Goal: Navigation & Orientation: Find specific page/section

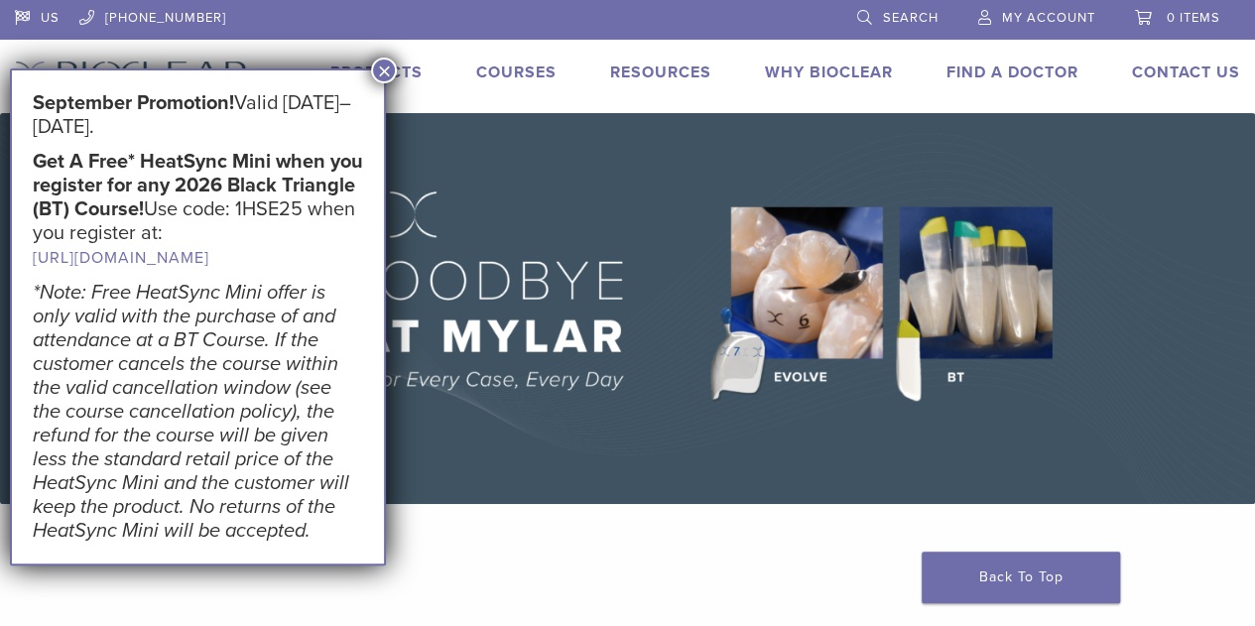
click at [994, 72] on link "Find A Doctor" at bounding box center [1013, 73] width 132 height 20
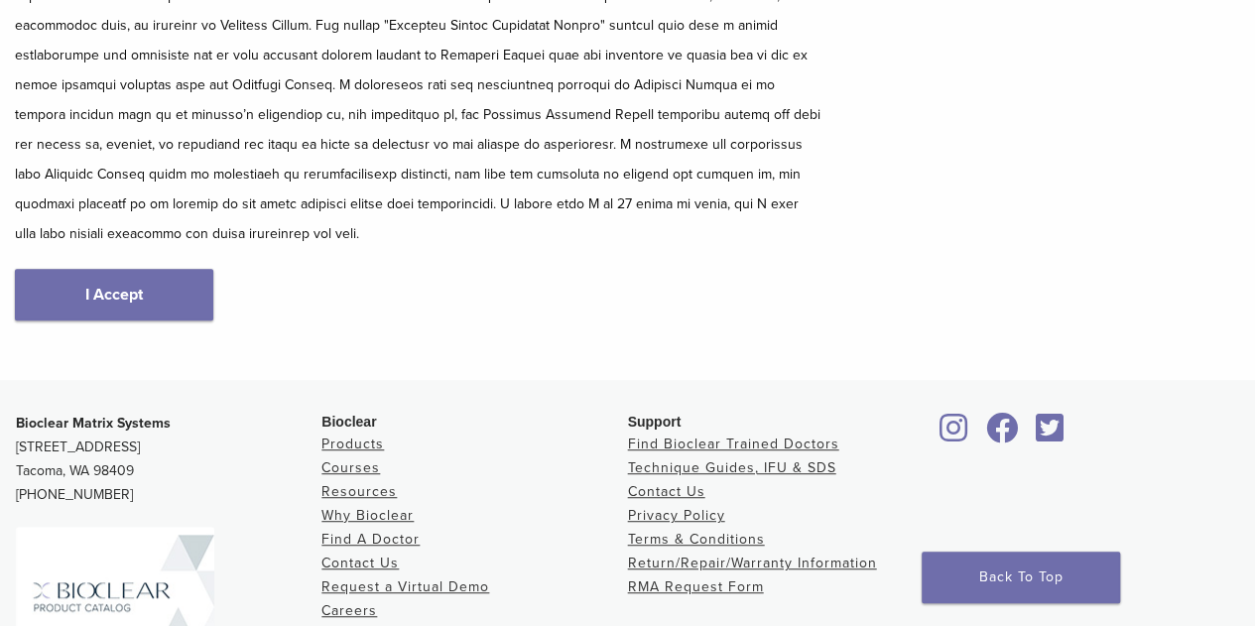
scroll to position [357, 0]
click at [163, 297] on link "I Accept" at bounding box center [114, 293] width 198 height 52
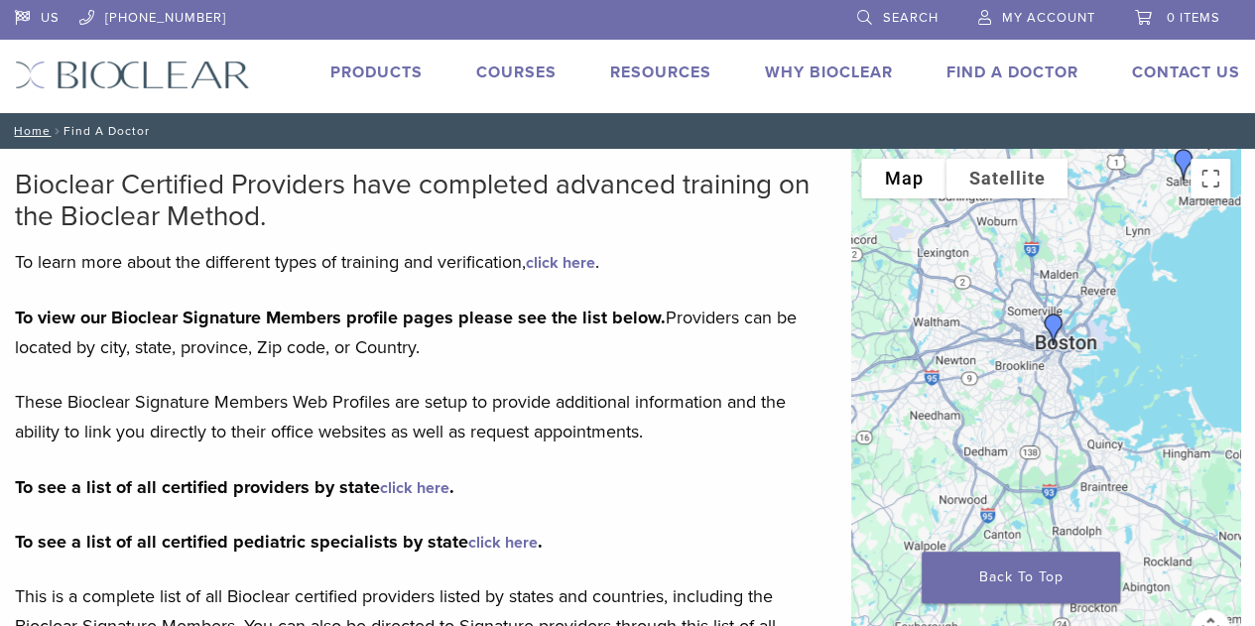
click at [1052, 324] on img "Dr. Kristen Dority" at bounding box center [1054, 330] width 48 height 48
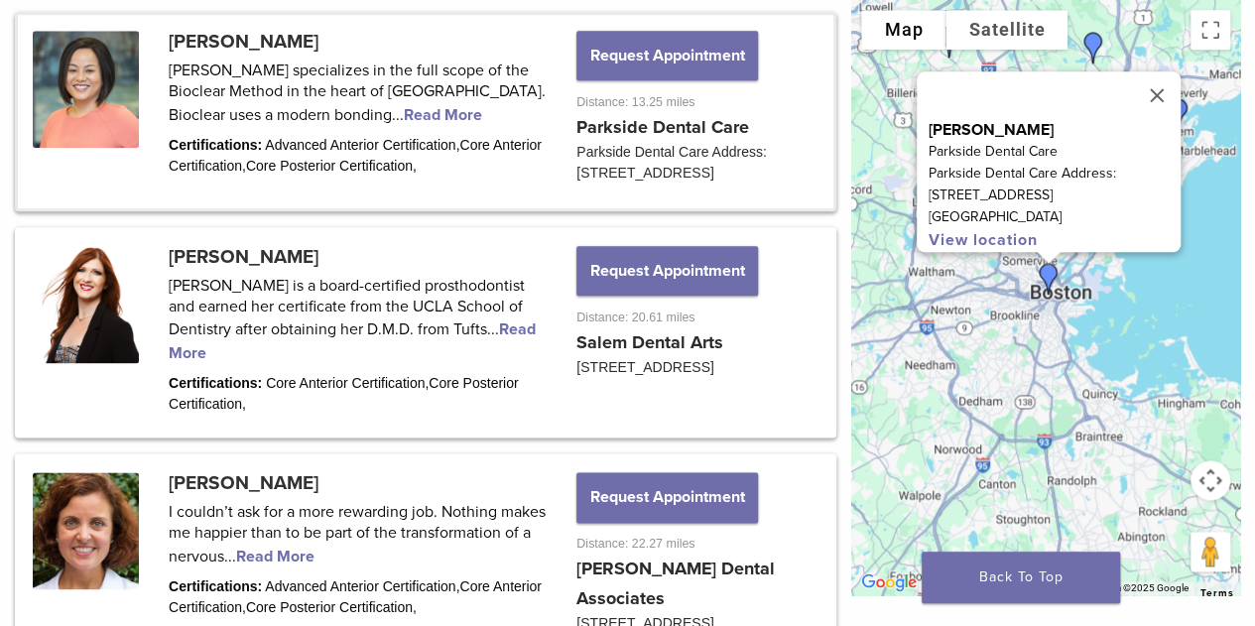
scroll to position [1089, 0]
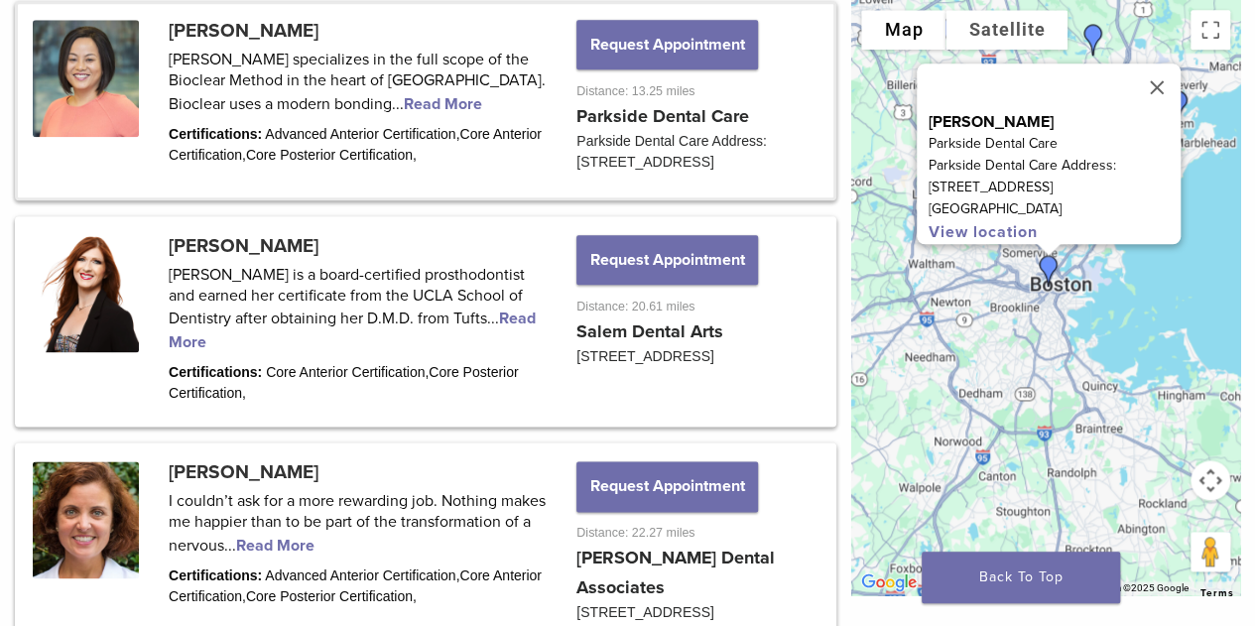
drag, startPoint x: 1052, startPoint y: 324, endPoint x: 1054, endPoint y: 312, distance: 13.1
click at [1054, 312] on div "Dr. Kristen Dority Parkside Dental Care Parkside Dental Care Address: 37 Newbur…" at bounding box center [1045, 297] width 389 height 595
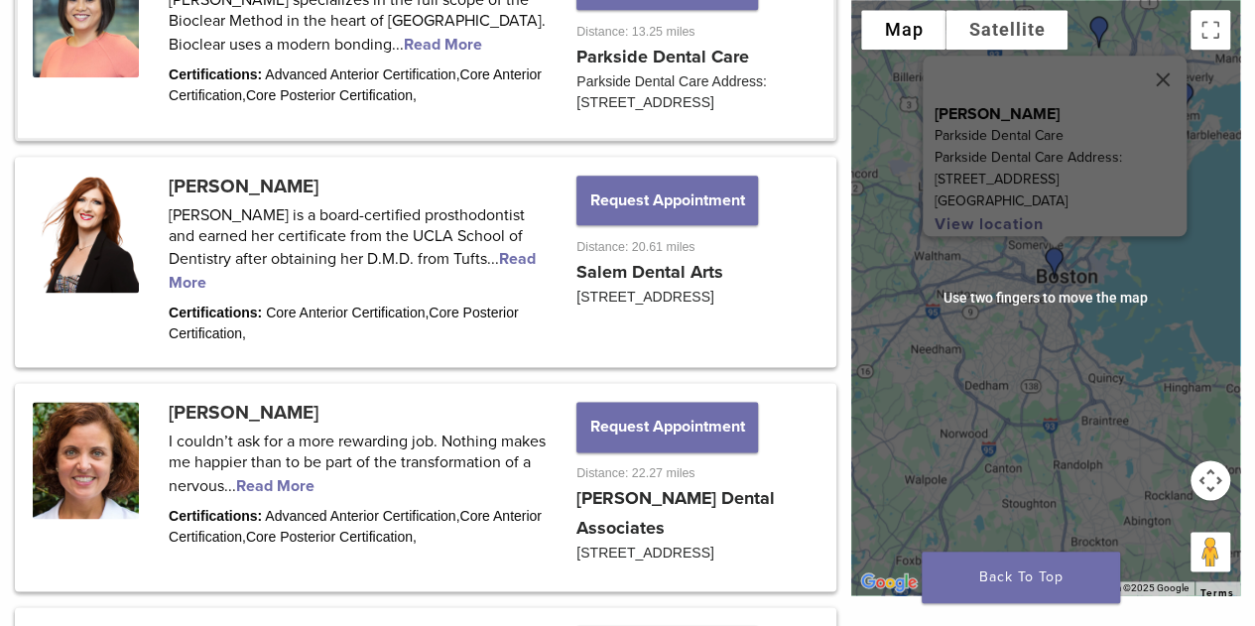
scroll to position [1144, 0]
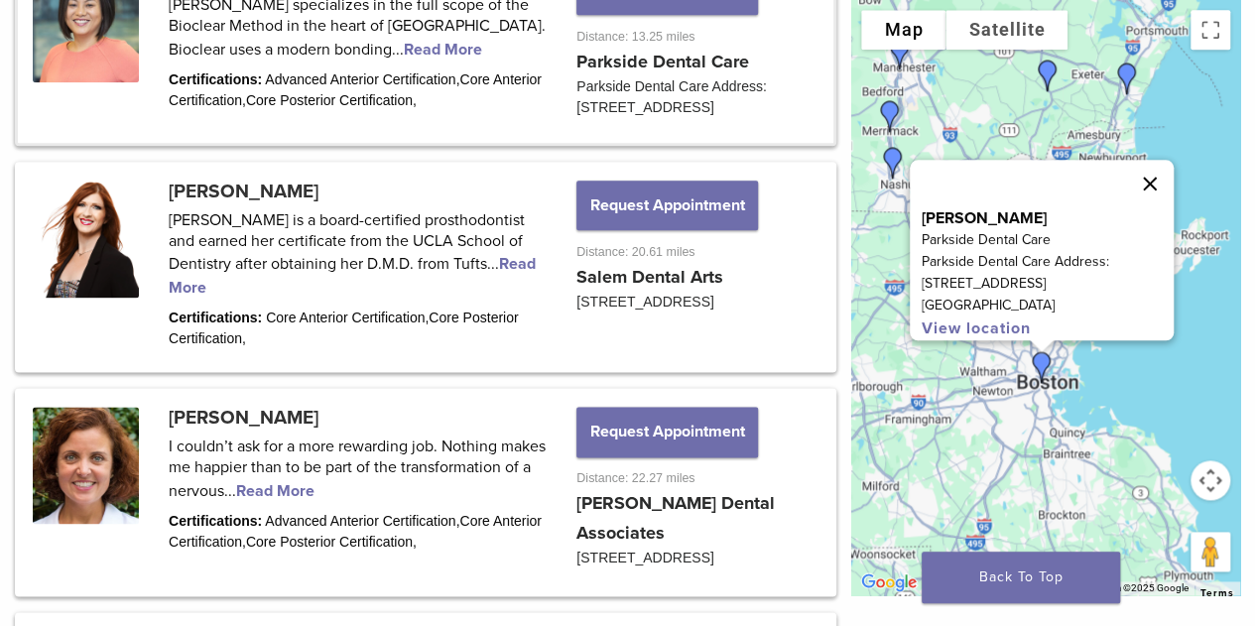
click at [1145, 180] on button "Close" at bounding box center [1150, 184] width 48 height 48
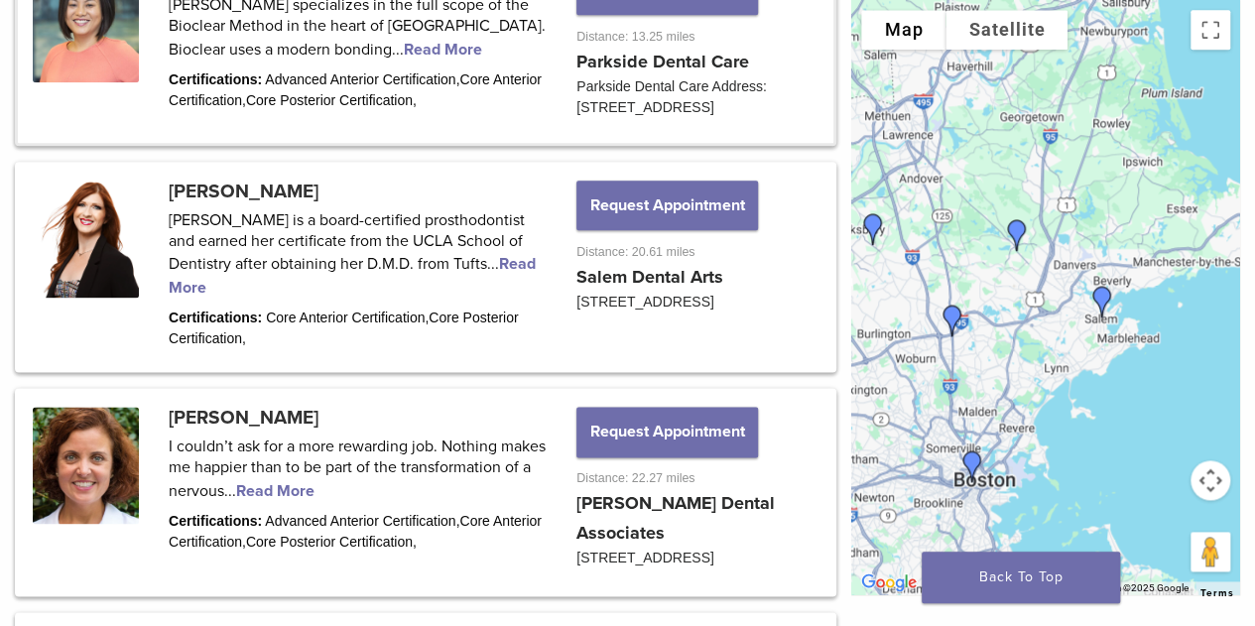
click at [1097, 295] on img "Dr. Pamela Maragliano-Muniz" at bounding box center [1103, 302] width 48 height 48
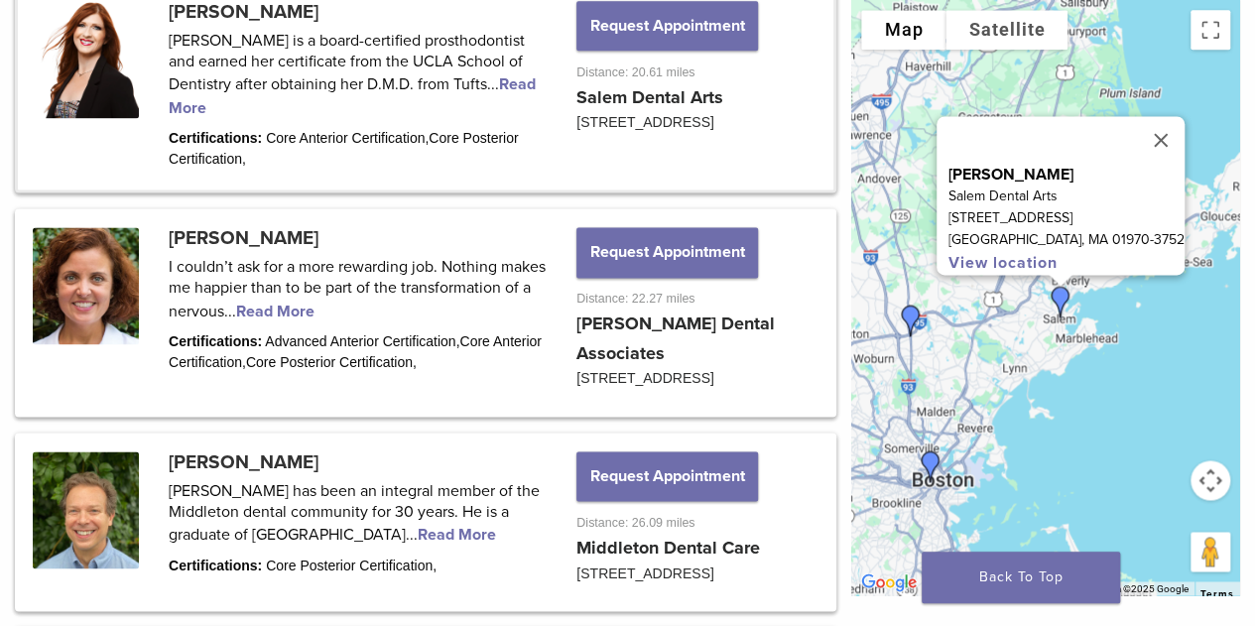
scroll to position [1325, 0]
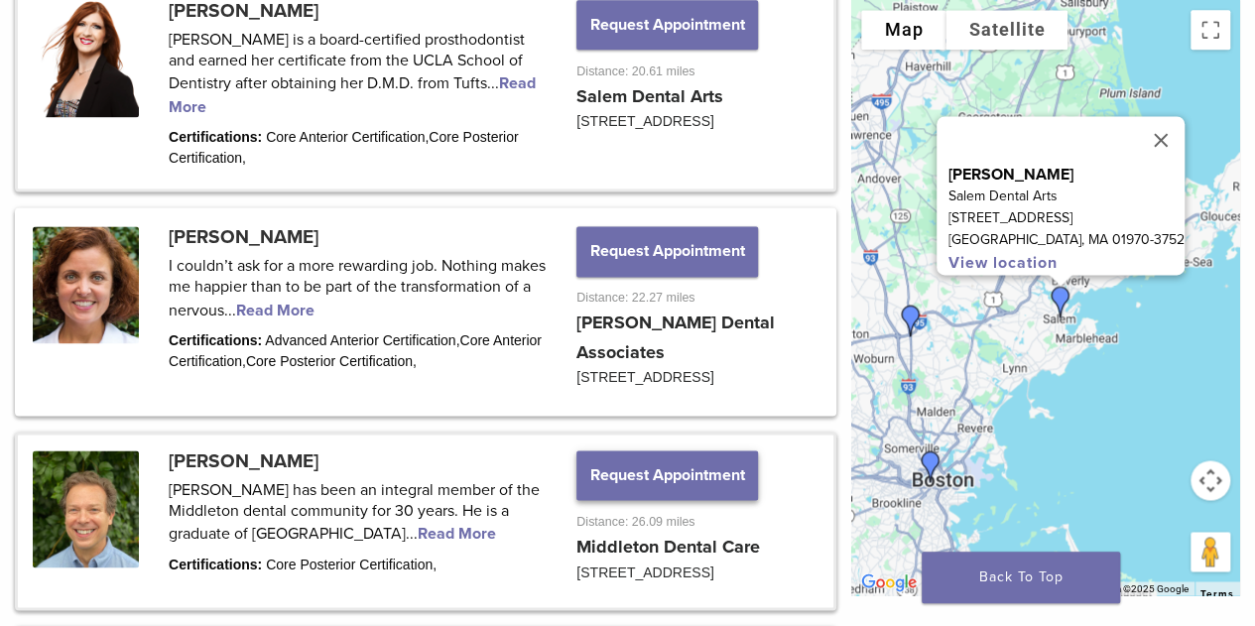
click at [631, 485] on button "Request Appointment" at bounding box center [666, 475] width 181 height 50
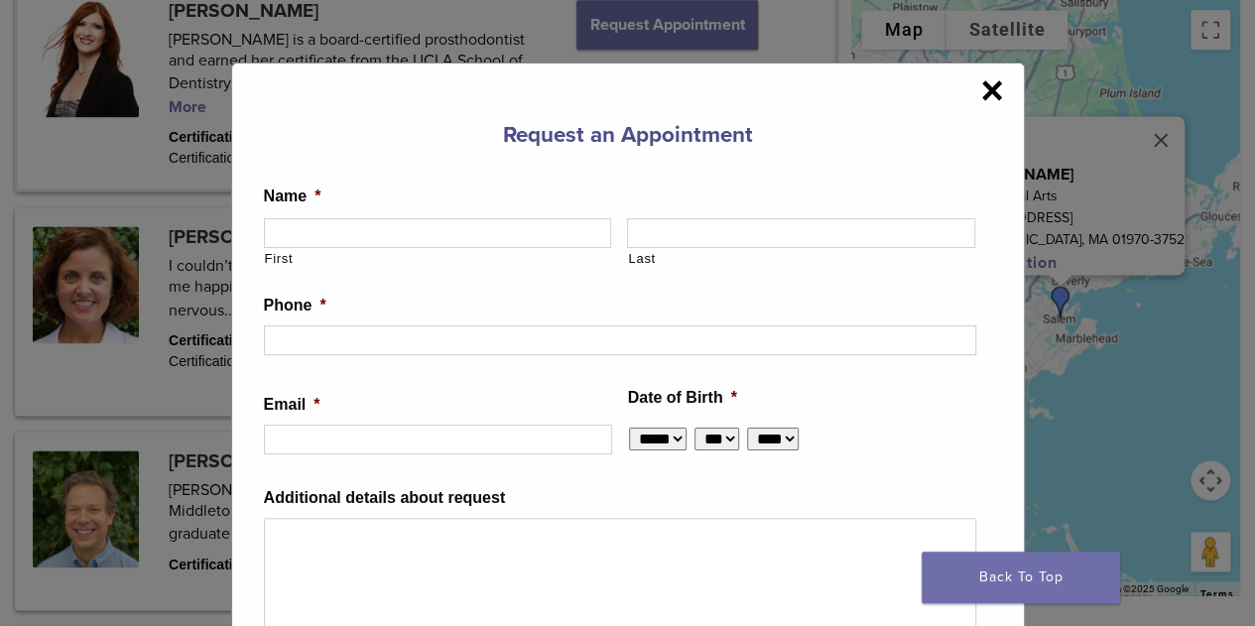
click at [982, 88] on span "×" at bounding box center [991, 90] width 23 height 40
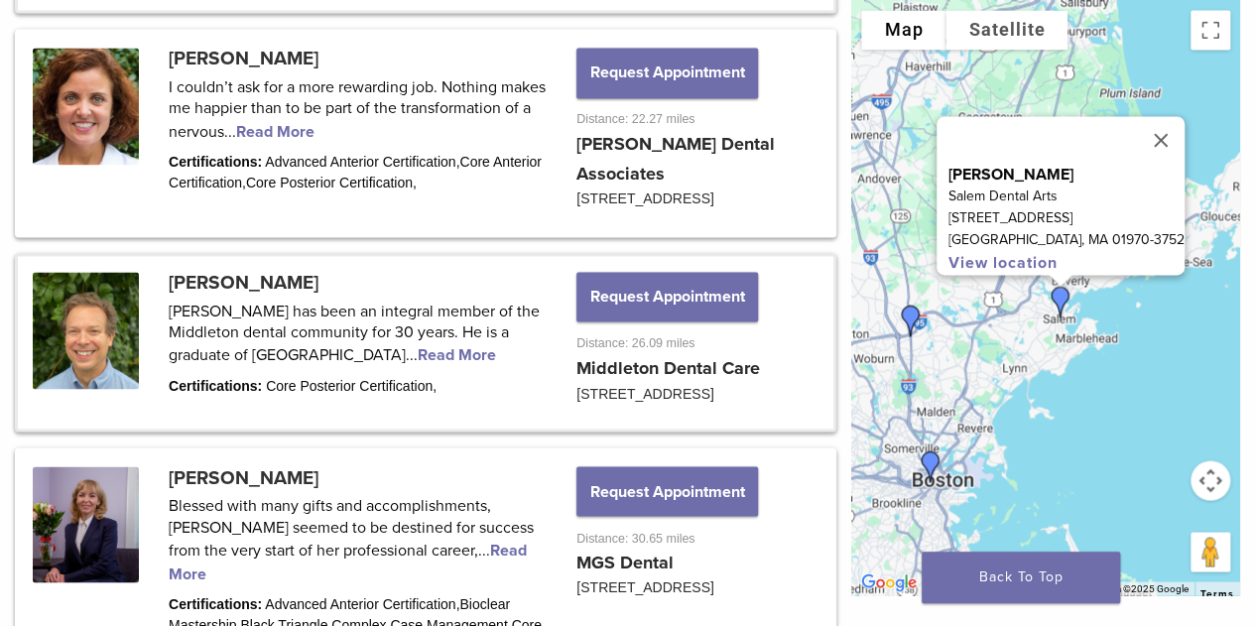
scroll to position [1518, 0]
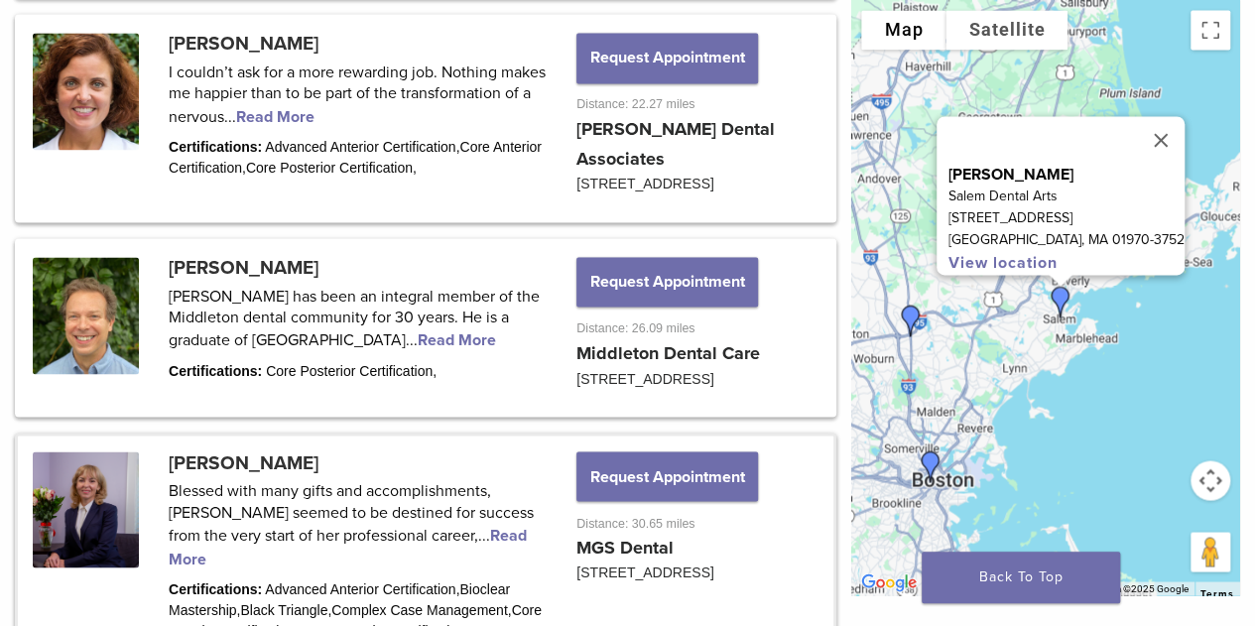
click at [824, 467] on link at bounding box center [426, 548] width 816 height 225
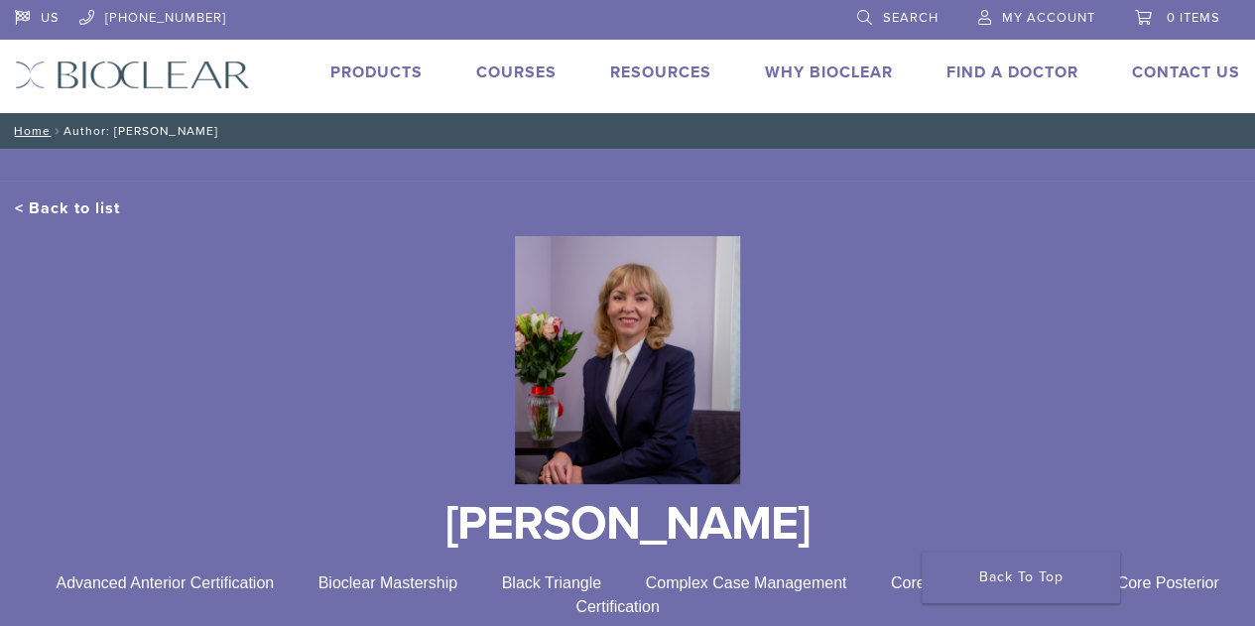
click at [1158, 473] on div at bounding box center [627, 360] width 1225 height 280
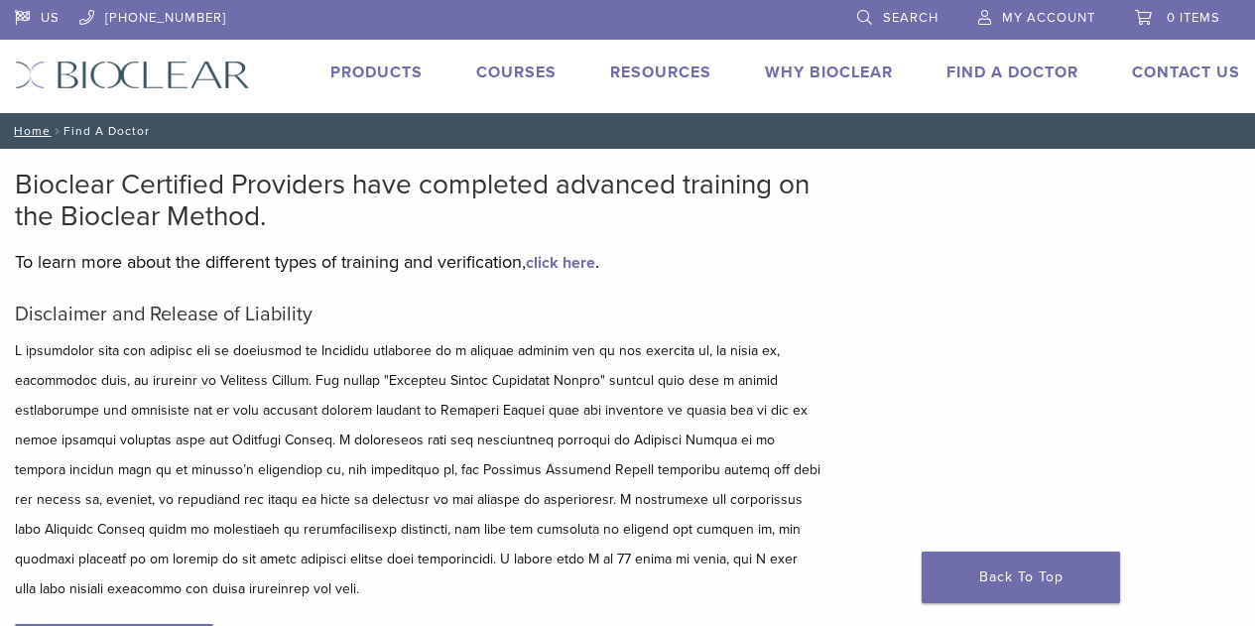
scroll to position [582, 0]
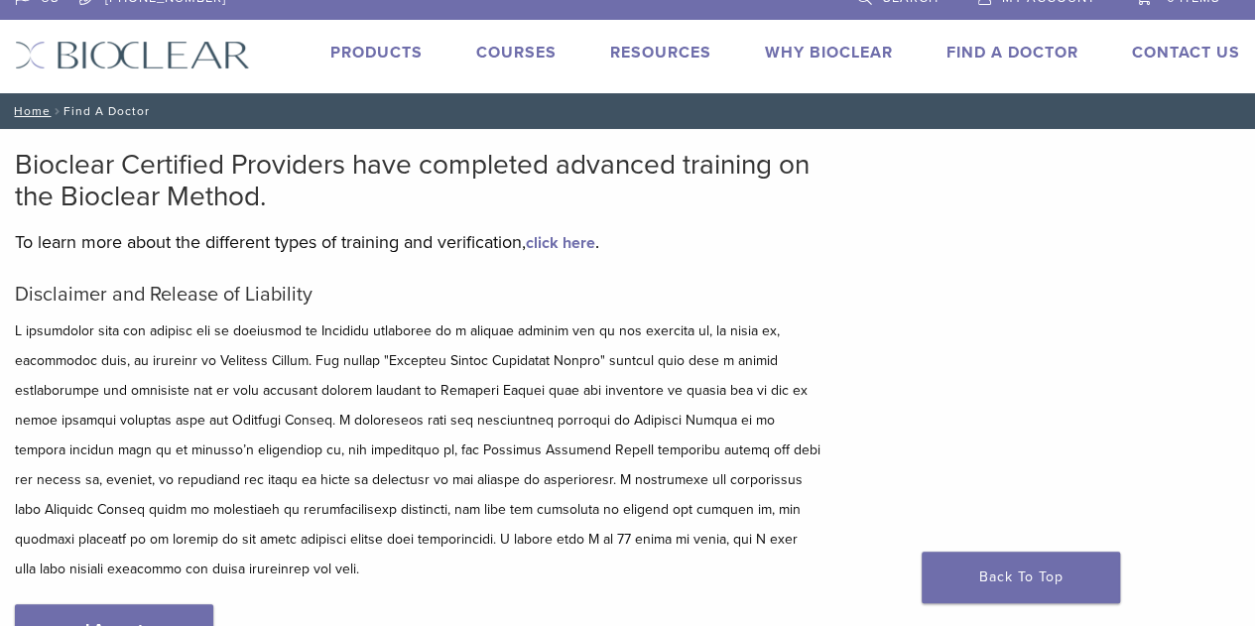
click at [1008, 54] on link "Find A Doctor" at bounding box center [1013, 53] width 132 height 20
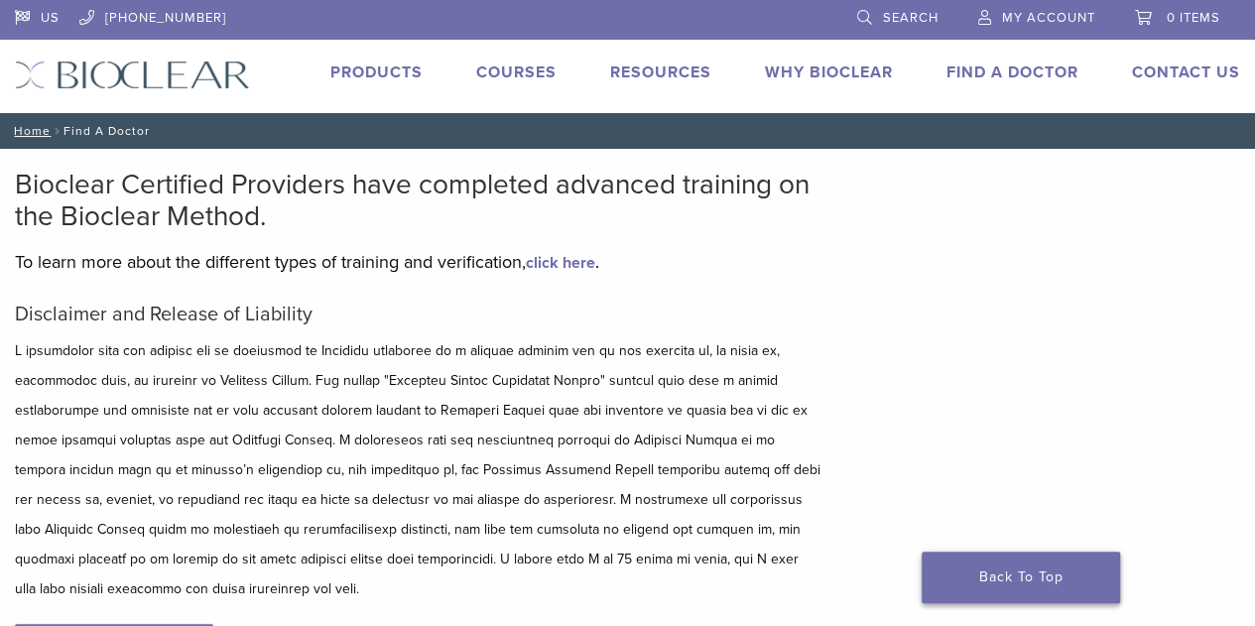
click at [1039, 566] on link "Back To Top" at bounding box center [1021, 578] width 198 height 52
click at [1019, 71] on link "Find A Doctor" at bounding box center [1013, 73] width 132 height 20
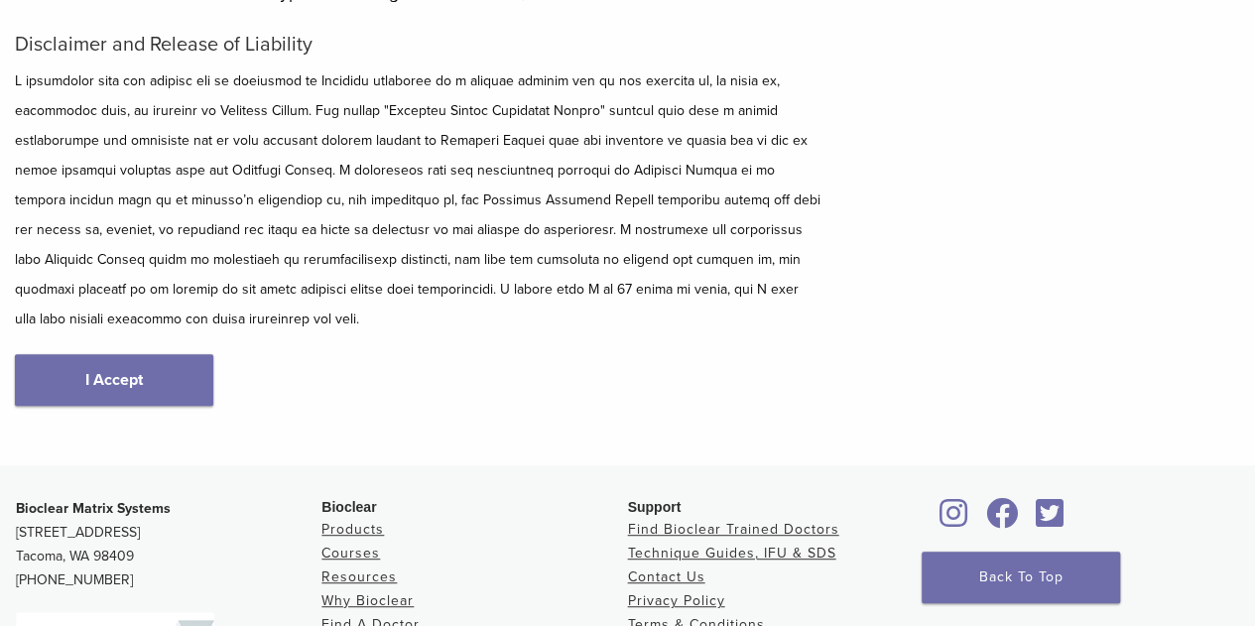
scroll to position [270, 0]
click at [147, 401] on link "I Accept" at bounding box center [114, 380] width 198 height 52
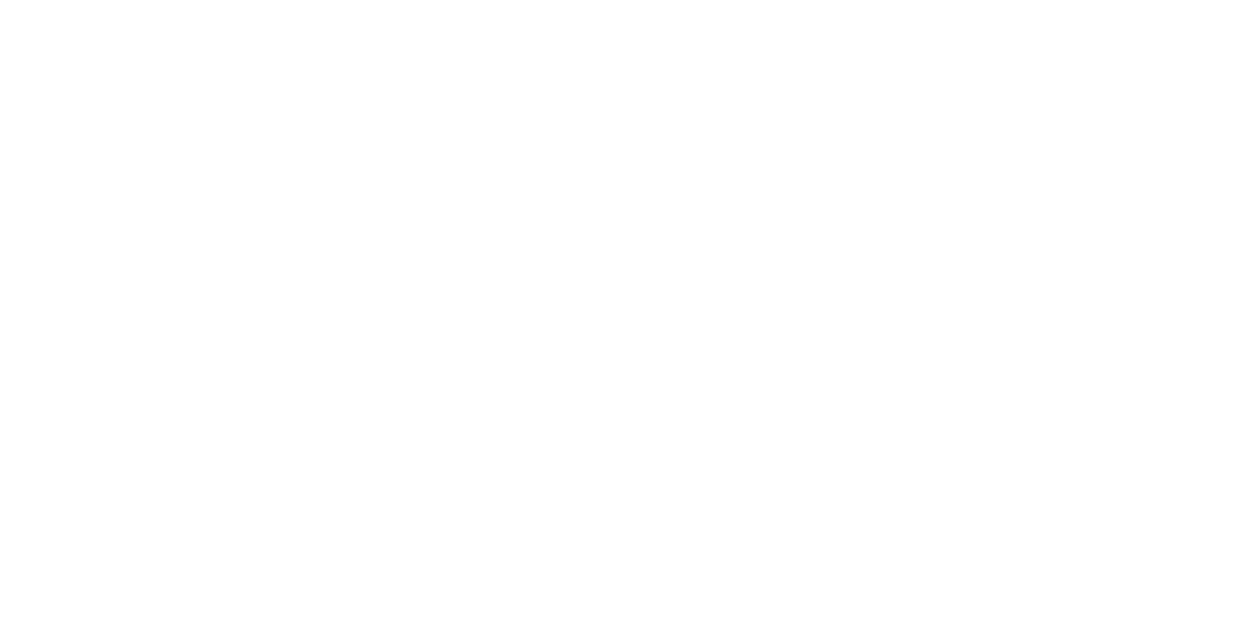
scroll to position [152, 0]
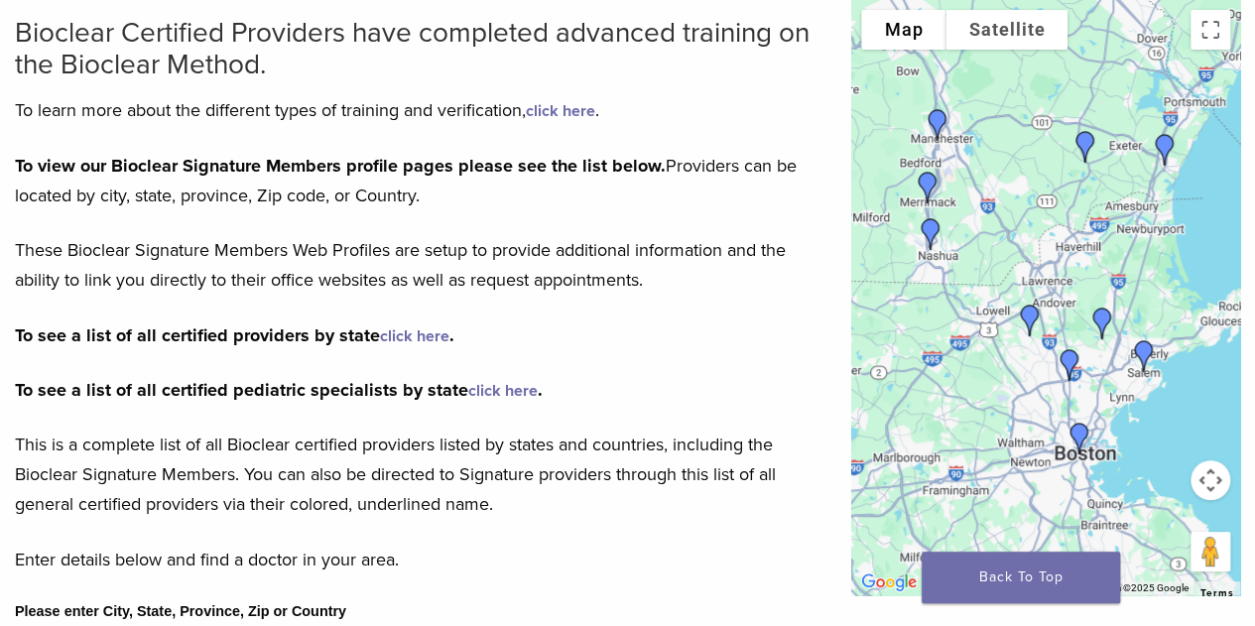
click at [1072, 375] on img "Dr. Cara Lund" at bounding box center [1070, 365] width 48 height 48
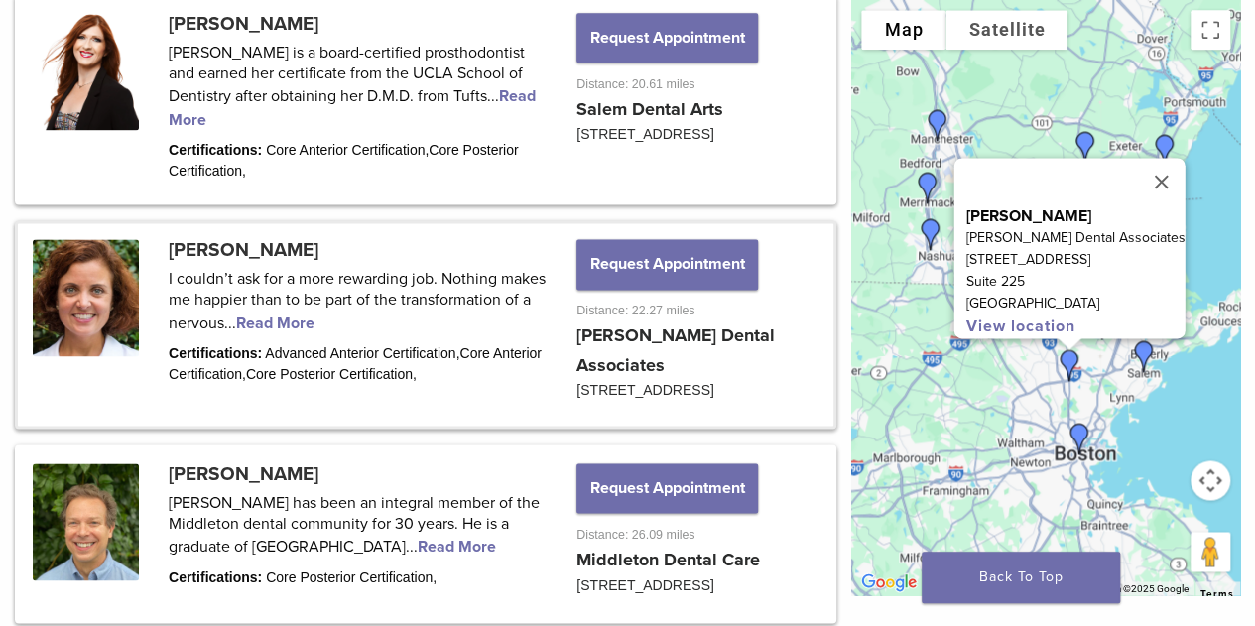
scroll to position [1548, 0]
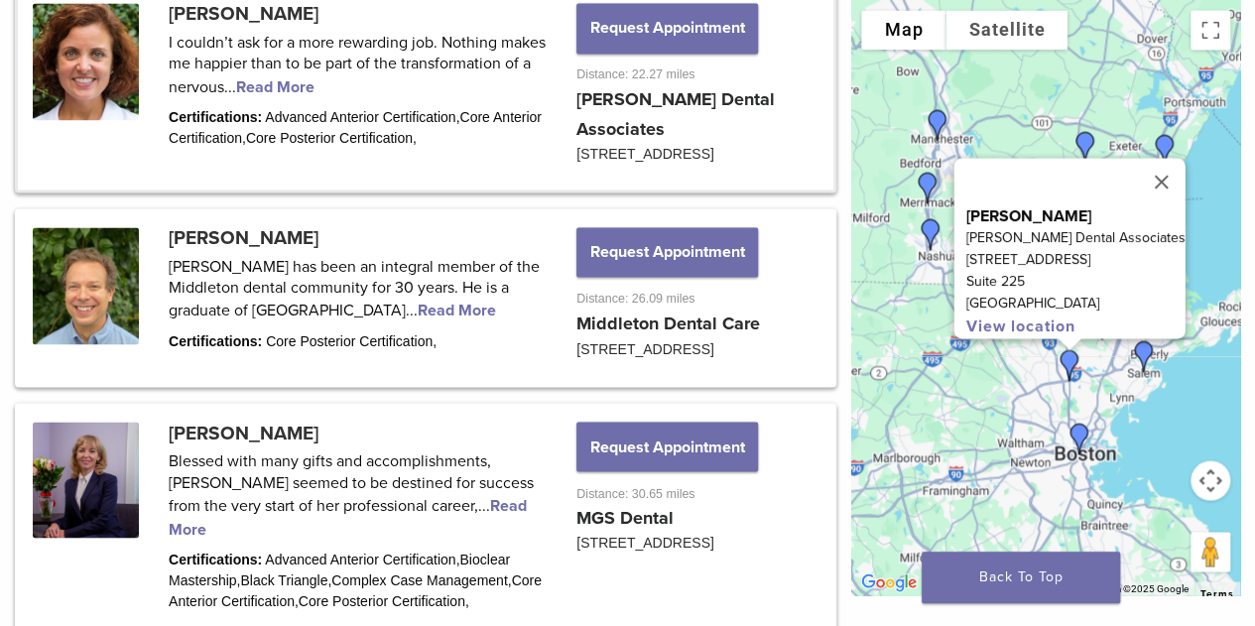
click at [416, 101] on link at bounding box center [426, 88] width 816 height 202
click at [419, 319] on link at bounding box center [426, 297] width 816 height 173
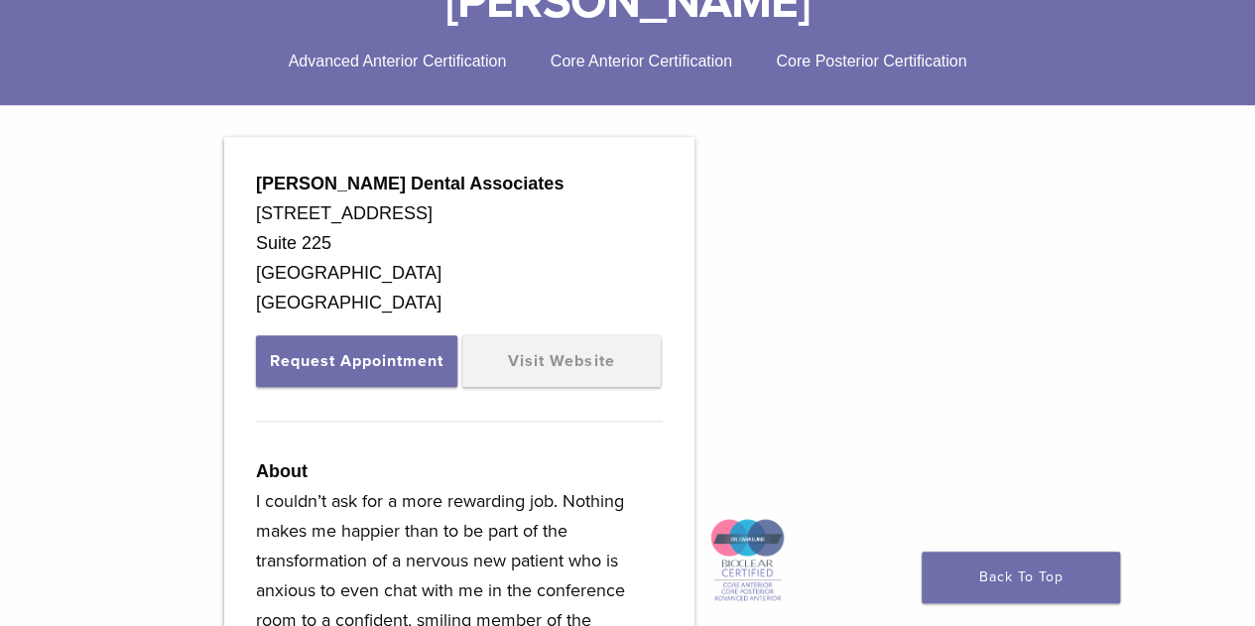
scroll to position [522, 0]
click at [583, 378] on link "Visit Website" at bounding box center [561, 361] width 198 height 52
click at [551, 362] on link "Visit Website" at bounding box center [561, 361] width 198 height 52
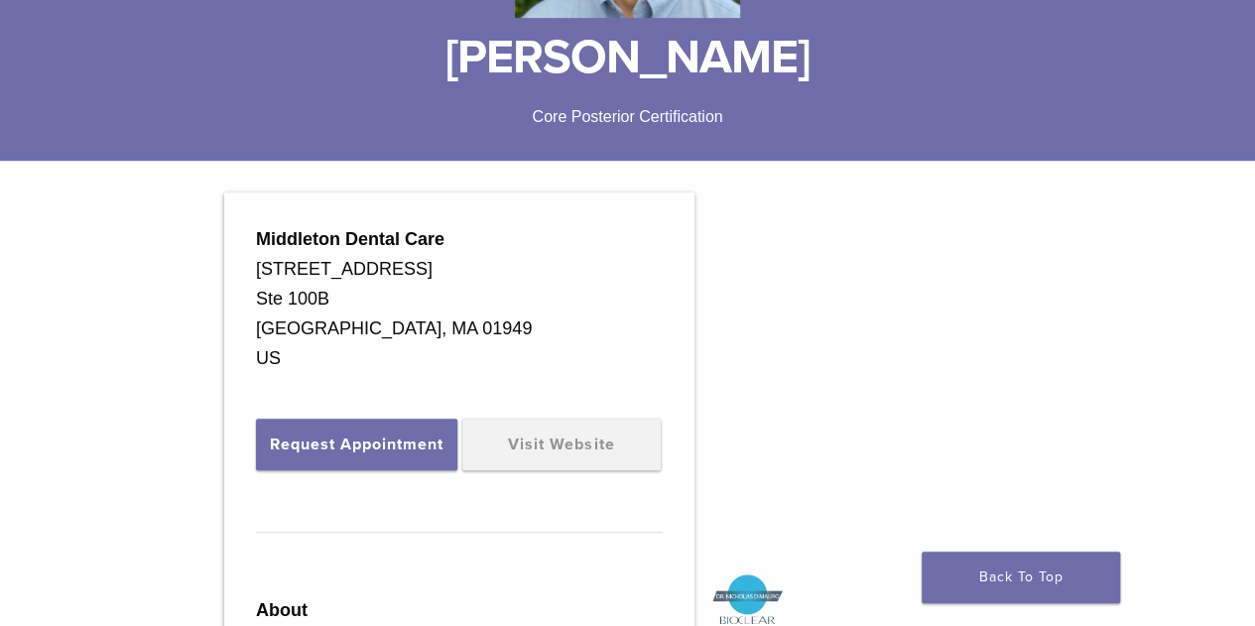
scroll to position [462, 0]
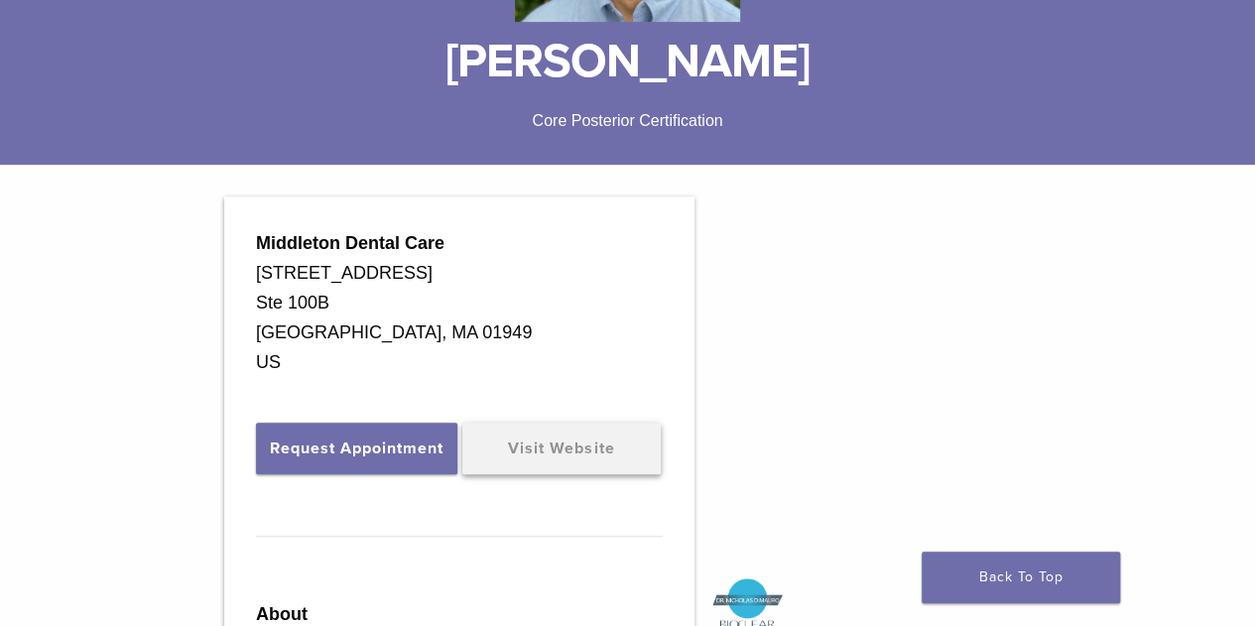
click at [590, 460] on link "Visit Website" at bounding box center [561, 449] width 198 height 52
